Goal: Find specific page/section: Find specific page/section

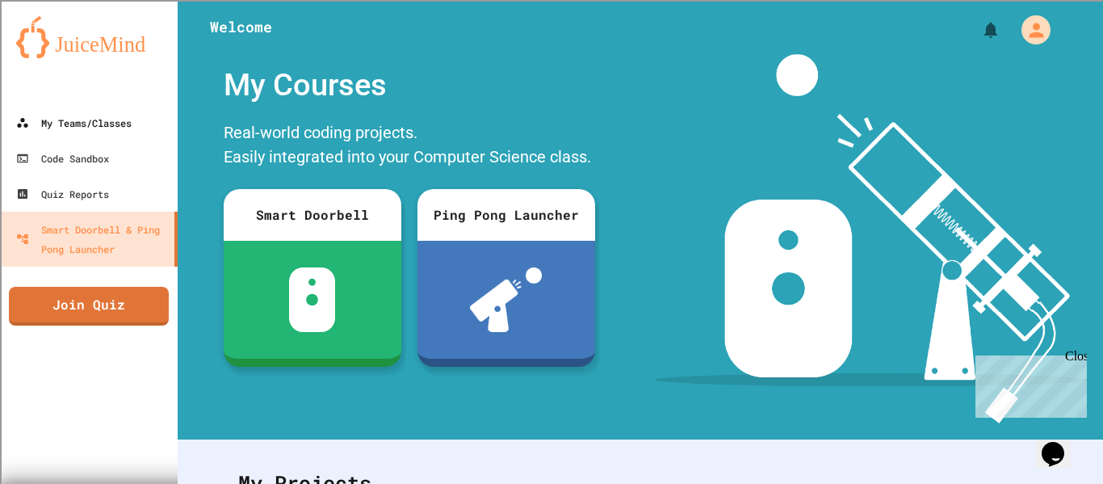
click at [123, 109] on link "My Teams/Classes" at bounding box center [89, 123] width 178 height 36
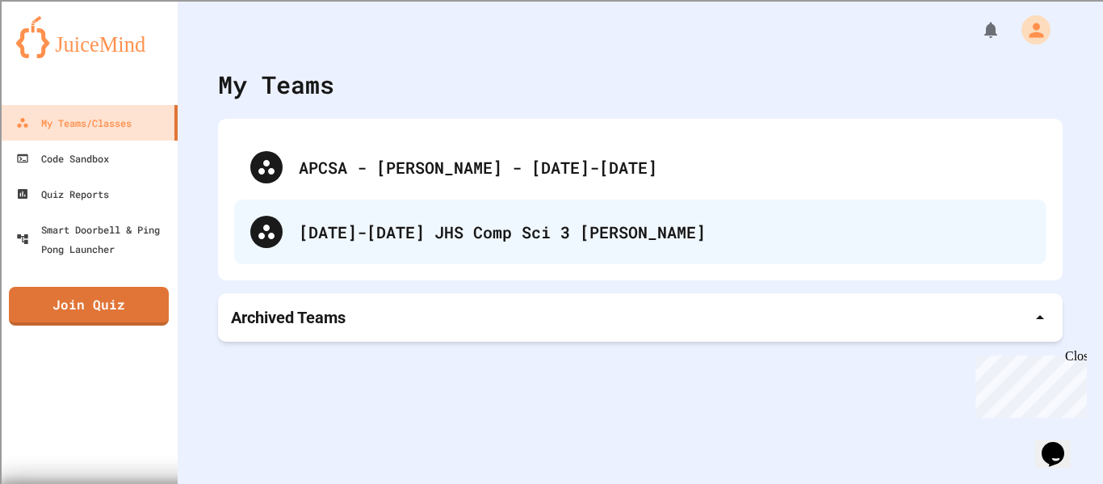
click at [367, 237] on div "[DATE]-[DATE] JHS Comp Sci 3 [PERSON_NAME]" at bounding box center [664, 232] width 731 height 24
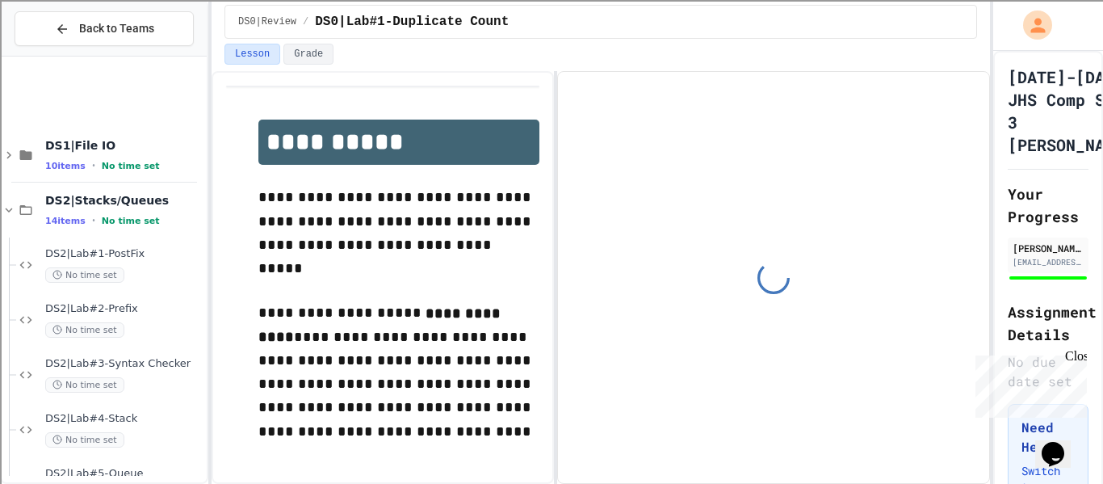
scroll to position [156, 0]
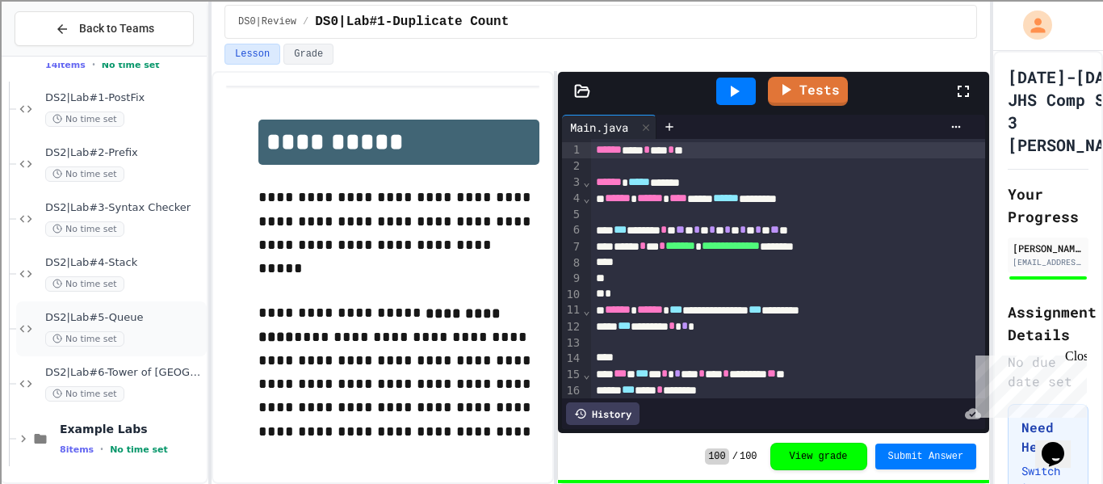
click at [129, 328] on div "DS2|Lab#5-Queue No time set" at bounding box center [124, 329] width 158 height 36
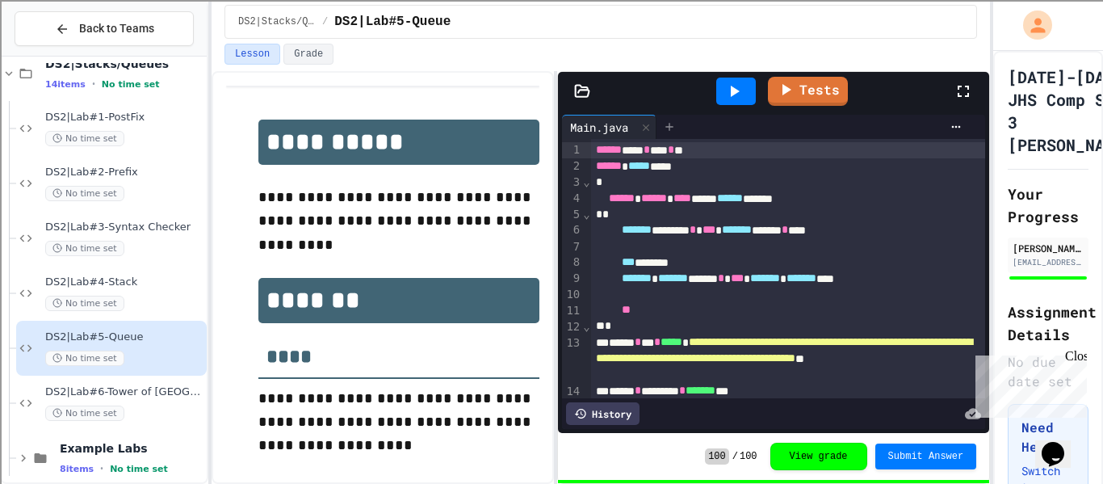
click at [676, 125] on icon at bounding box center [669, 126] width 13 height 13
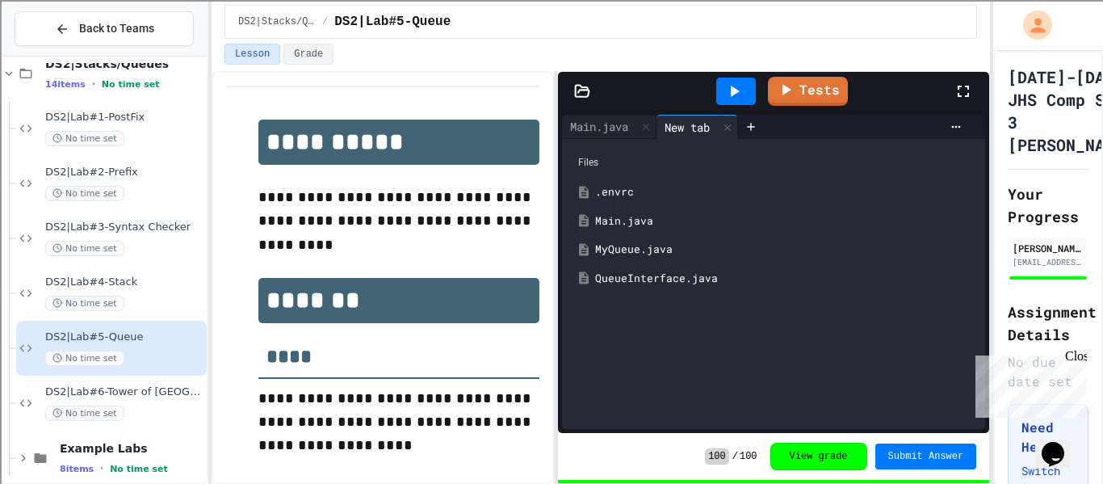
click at [643, 252] on div "MyQueue.java" at bounding box center [785, 249] width 380 height 16
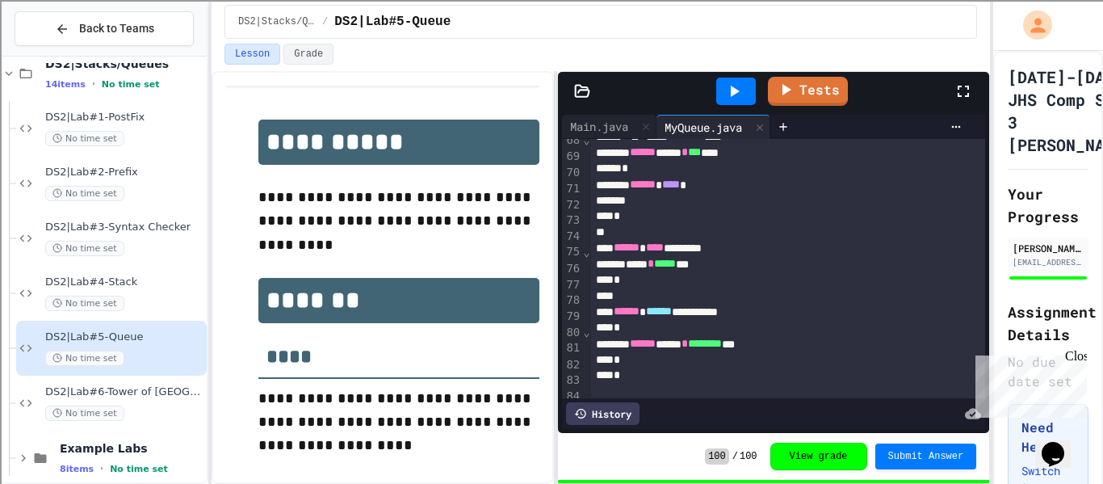
scroll to position [1082, 0]
